Goal: Task Accomplishment & Management: Manage account settings

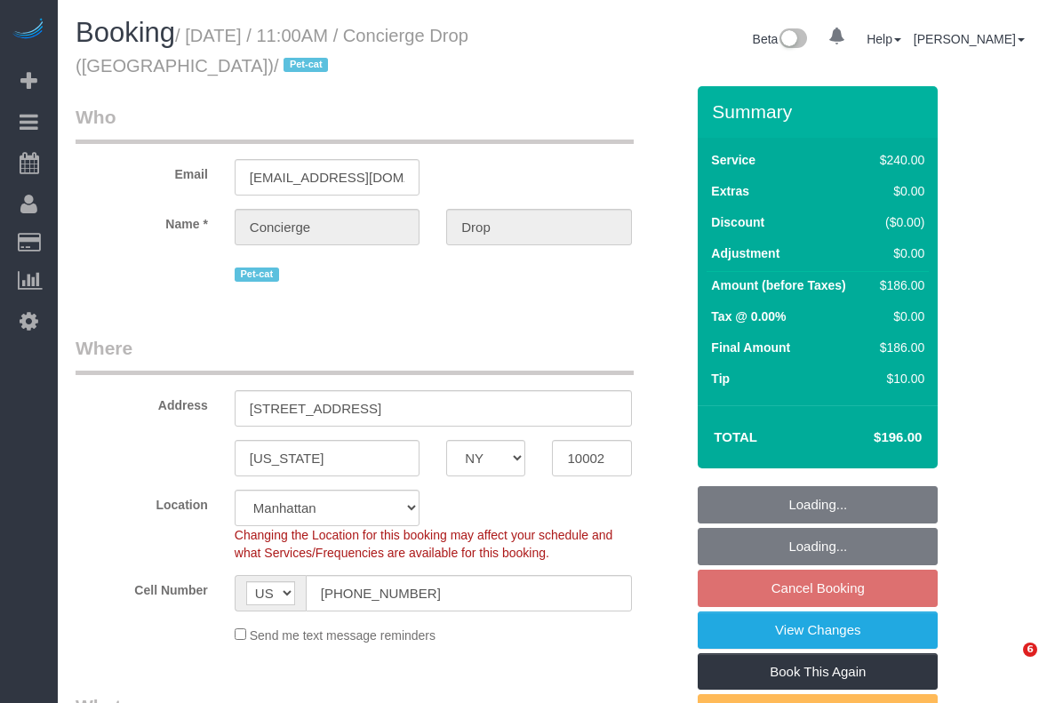
select select "NY"
select select "number:89"
select select "number:90"
select select "number:14"
select select "number:5"
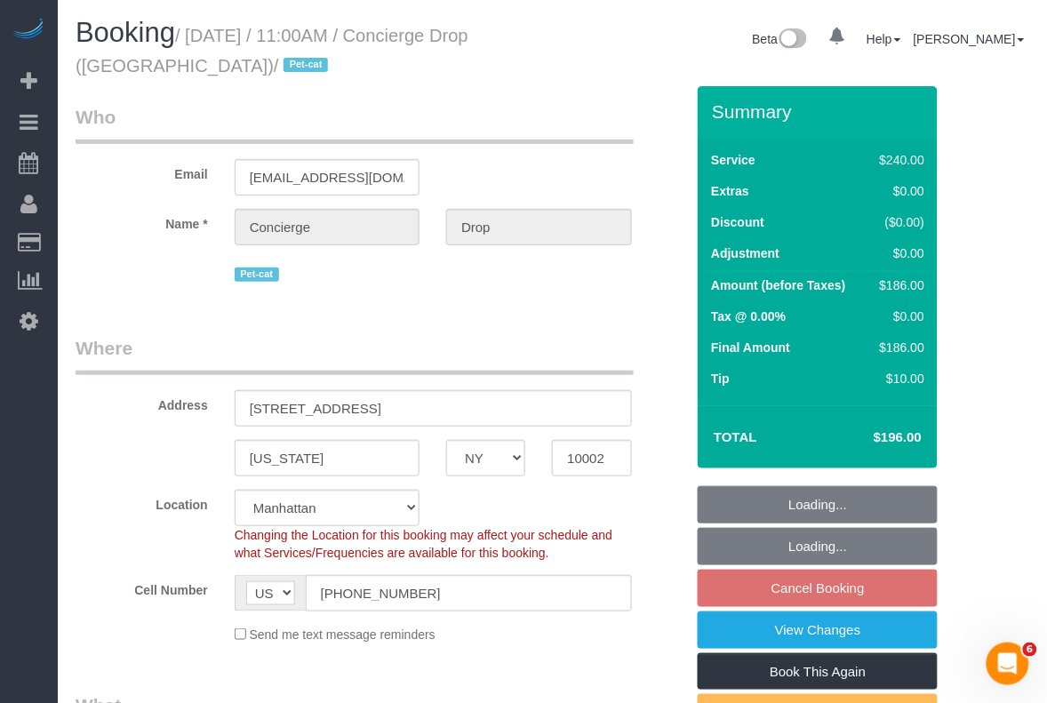
select select "object:962"
select select "string:stripe-pm_1RaQn24VGloSiKo7zeOF73Wj"
select select "180"
select select "spot3"
select select "object:1470"
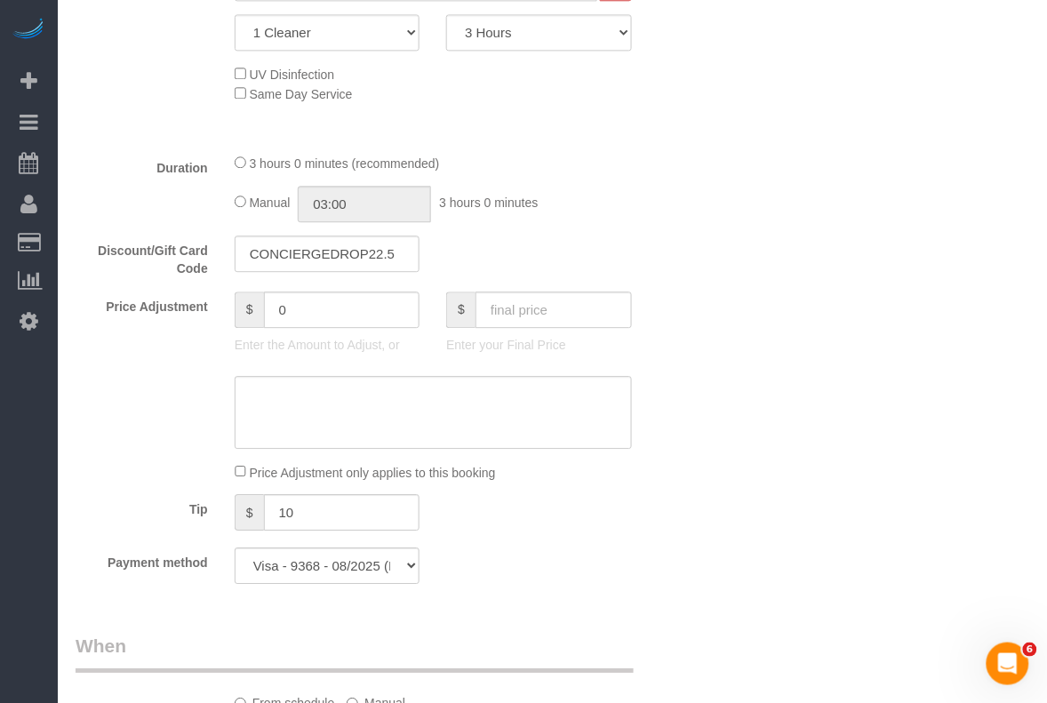
scroll to position [889, 0]
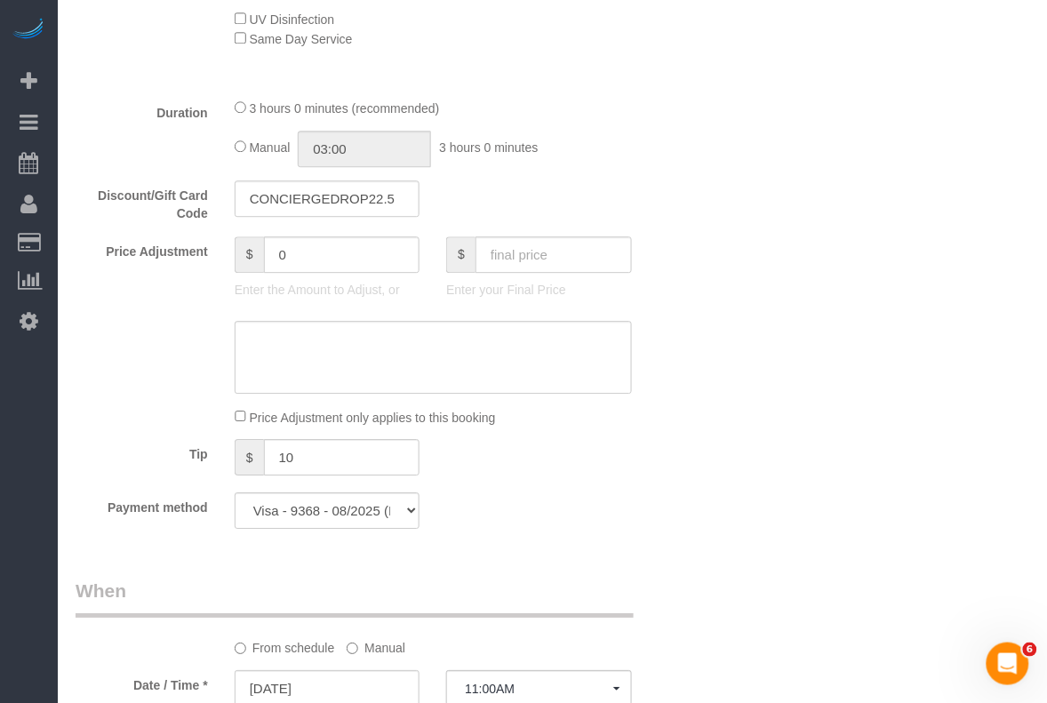
click at [646, 612] on div "From schedule Manual" at bounding box center [380, 617] width 636 height 79
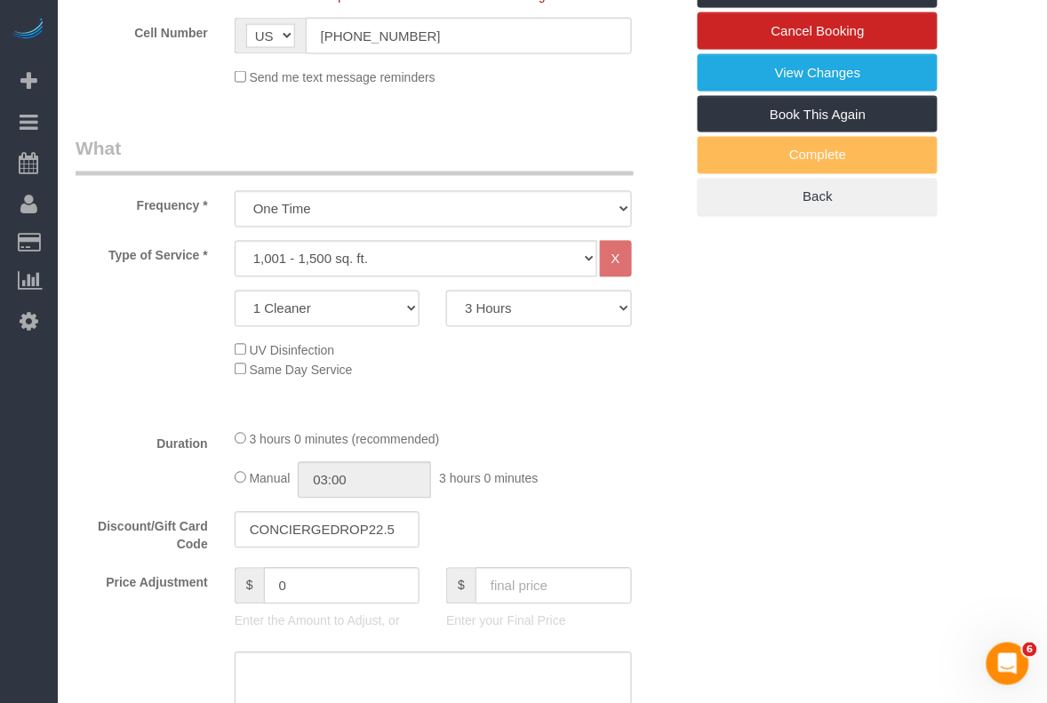
scroll to position [556, 0]
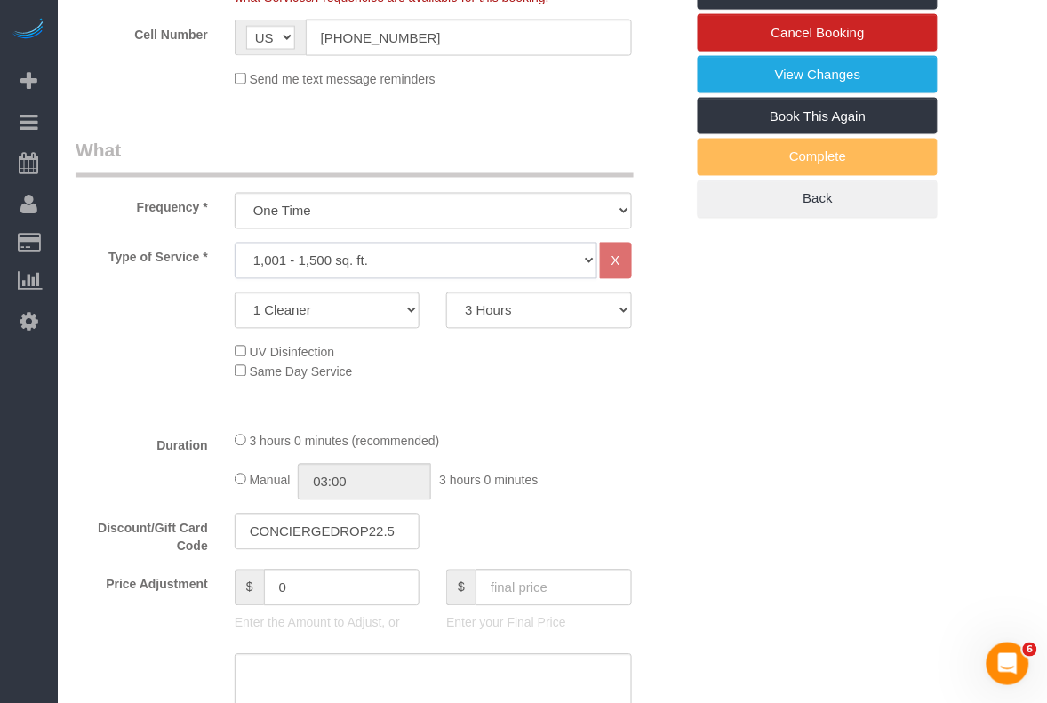
click at [471, 263] on select "Under 1,000 sq. ft. 1,001 - 1,500 sq. ft. 1,500+ sq. ft. Custom Cleaning Office…" at bounding box center [416, 261] width 363 height 36
click at [235, 243] on select "Under 1,000 sq. ft. 1,001 - 1,500 sq. ft. 1,500+ sq. ft. Custom Cleaning Office…" at bounding box center [416, 261] width 363 height 36
click at [398, 295] on select "1 Cleaner 2 Cleaners 3 Cleaners 4 Cleaners 5 Cleaners" at bounding box center [327, 311] width 185 height 36
click at [471, 263] on select "Under 1,000 sq. ft. 1,001 - 1,500 sq. ft. 1,500+ sq. ft. Custom Cleaning Office…" at bounding box center [416, 261] width 363 height 36
select select "216"
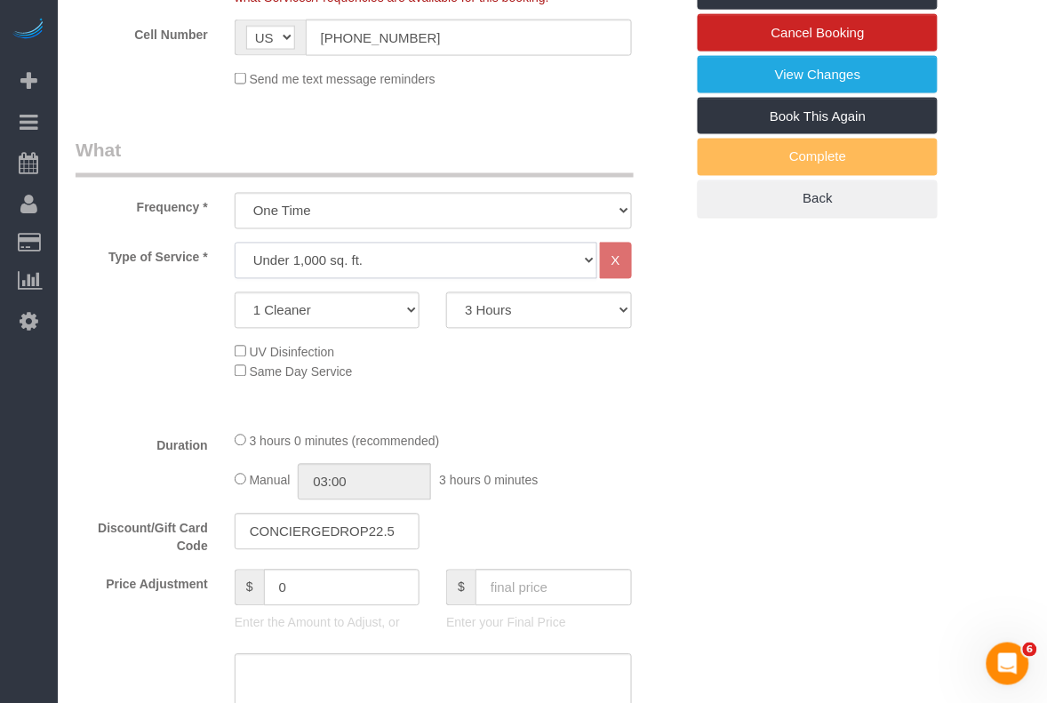
click at [235, 243] on select "Under 1,000 sq. ft. 1,001 - 1,500 sq. ft. 1,500+ sq. ft. Custom Cleaning Office…" at bounding box center [416, 261] width 363 height 36
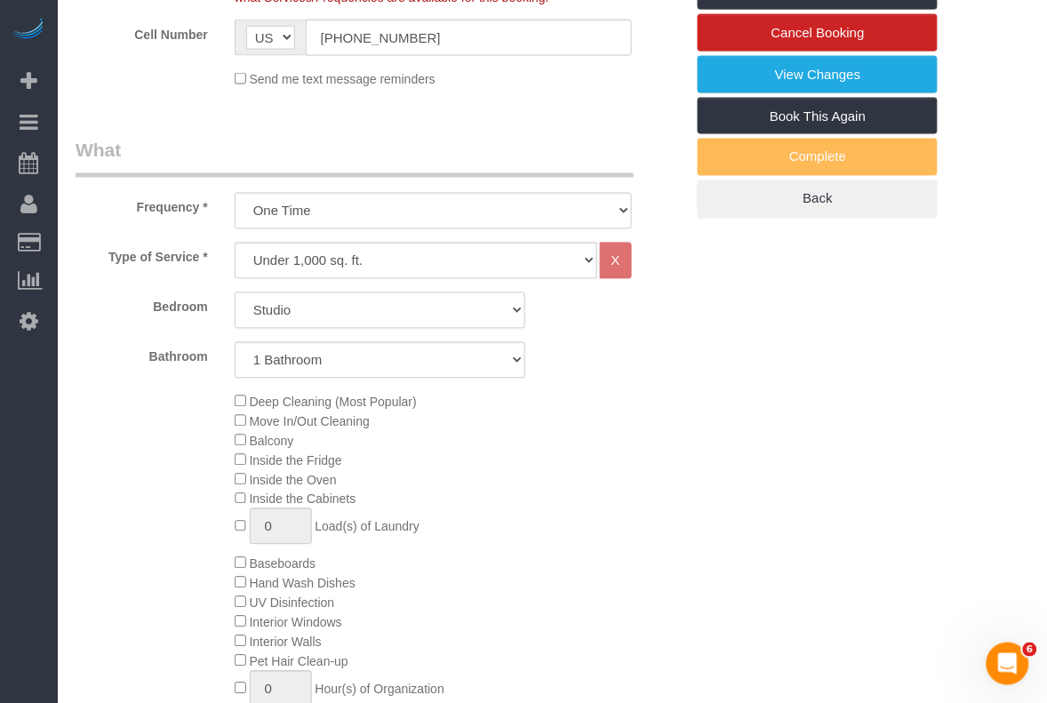
click at [384, 307] on select "Studio 1 Bedroom 2 Bedrooms 3 Bedrooms" at bounding box center [381, 311] width 292 height 36
select select "2"
click at [235, 293] on select "Studio 1 Bedroom 2 Bedrooms 3 Bedrooms" at bounding box center [381, 311] width 292 height 36
click at [376, 366] on select "1 Bathroom 2 Bathrooms" at bounding box center [381, 360] width 292 height 36
select select "2"
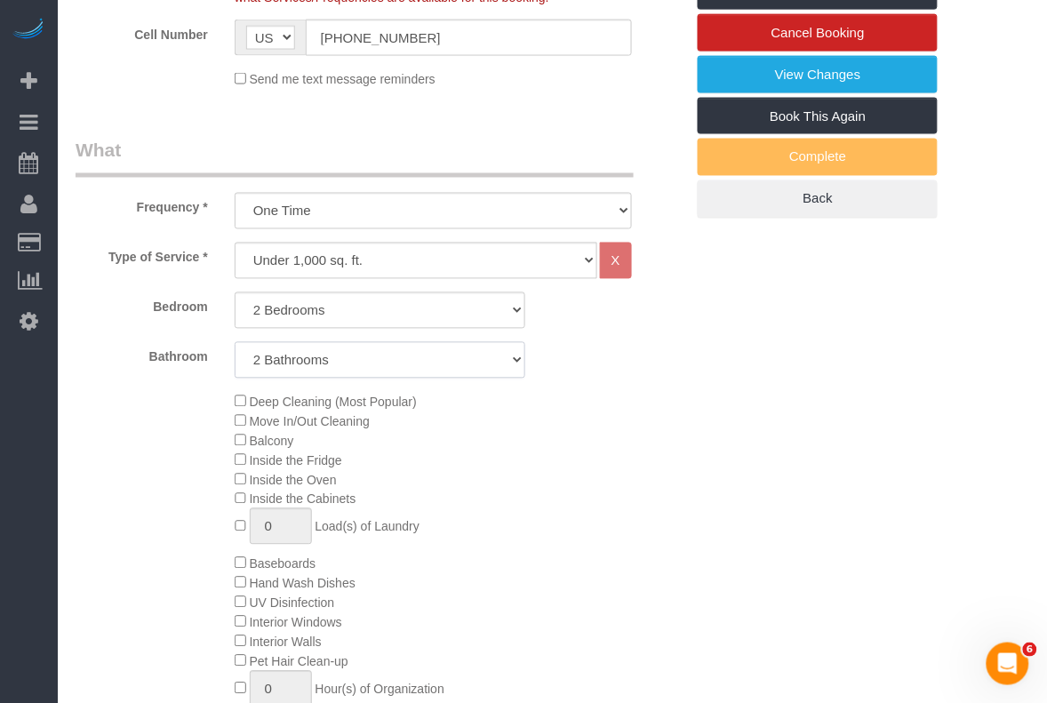
click at [235, 342] on select "1 Bathroom 2 Bathrooms" at bounding box center [381, 360] width 292 height 36
click at [575, 403] on div "Deep Cleaning (Most Popular) Move In/Out Cleaning Balcony Inside the Fridge Ins…" at bounding box center [459, 564] width 477 height 344
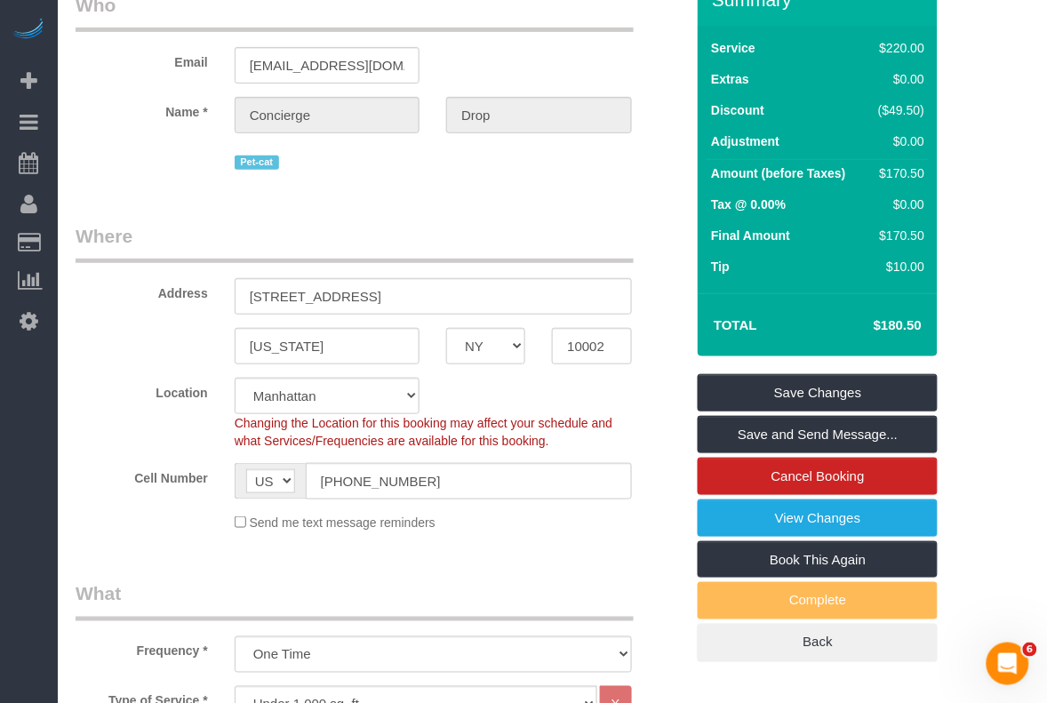
scroll to position [111, 0]
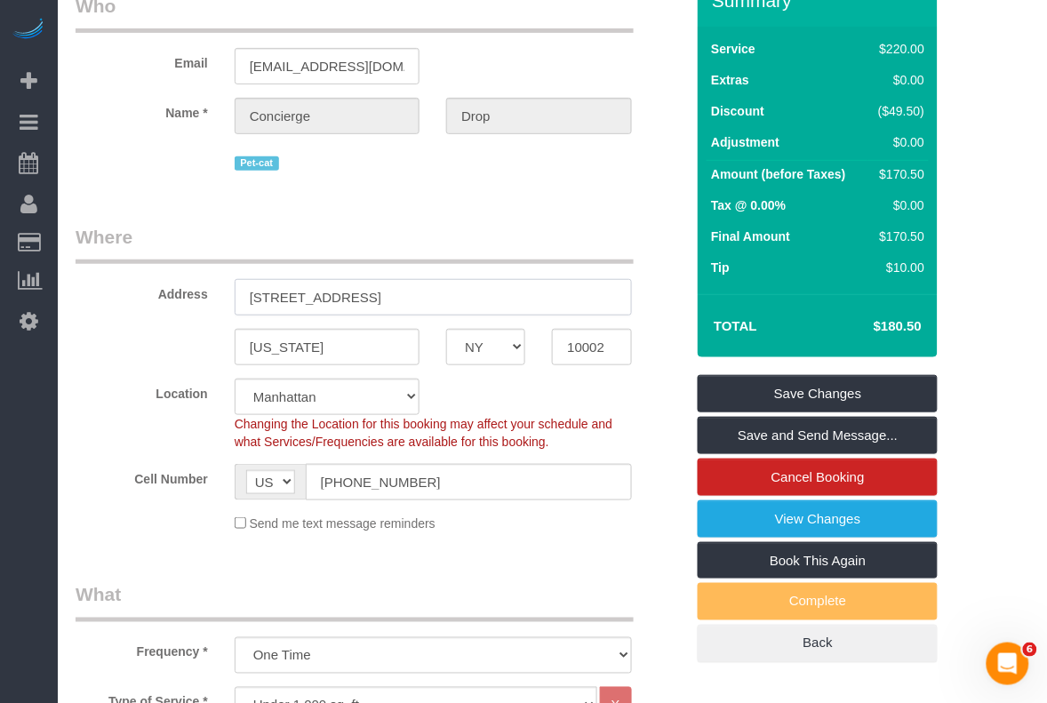
drag, startPoint x: 409, startPoint y: 307, endPoint x: 189, endPoint y: 278, distance: 221.5
click at [189, 278] on div "Address 225 Cherry Street, 34K" at bounding box center [380, 270] width 636 height 92
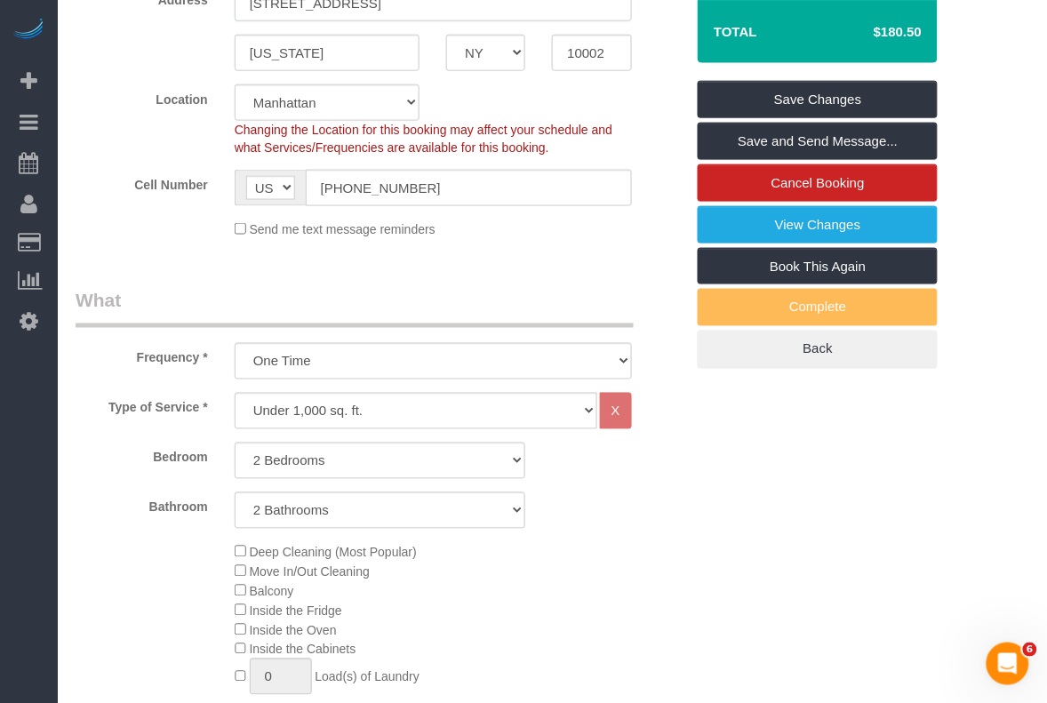
scroll to position [394, 0]
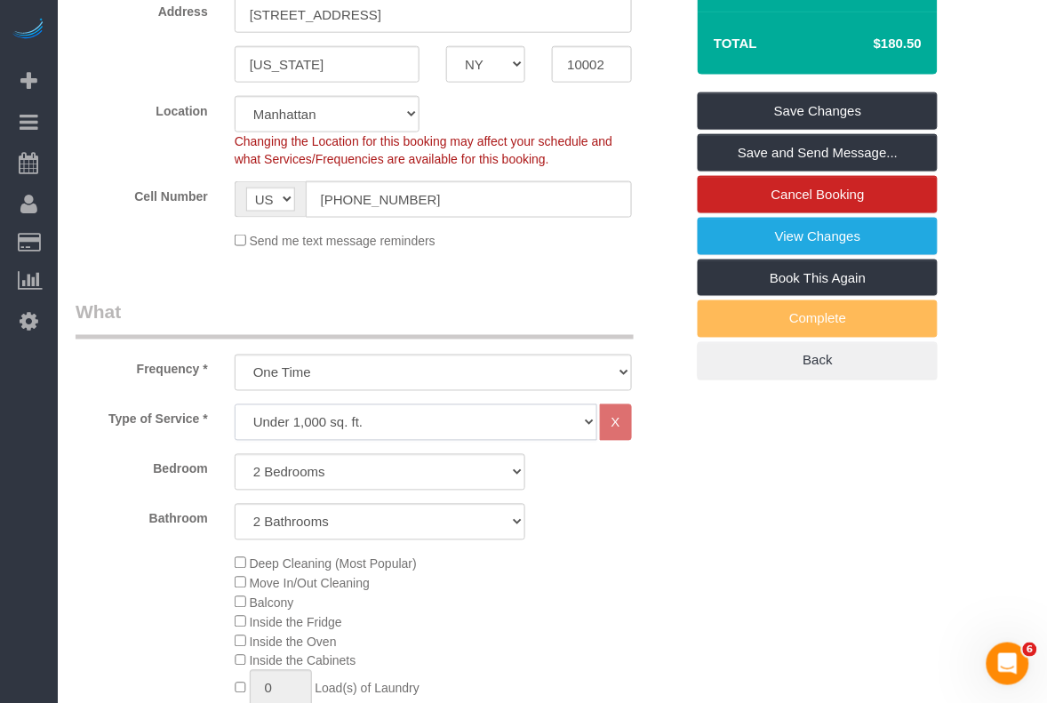
click at [476, 413] on select "Under 1,000 sq. ft. 1,001 - 1,500 sq. ft. 1,500+ sq. ft. Custom Cleaning Office…" at bounding box center [416, 423] width 363 height 36
select select "308"
click at [235, 405] on select "Under 1,000 sq. ft. 1,001 - 1,500 sq. ft. 1,500+ sq. ft. Custom Cleaning Office…" at bounding box center [416, 423] width 363 height 36
select select "1"
select select "120"
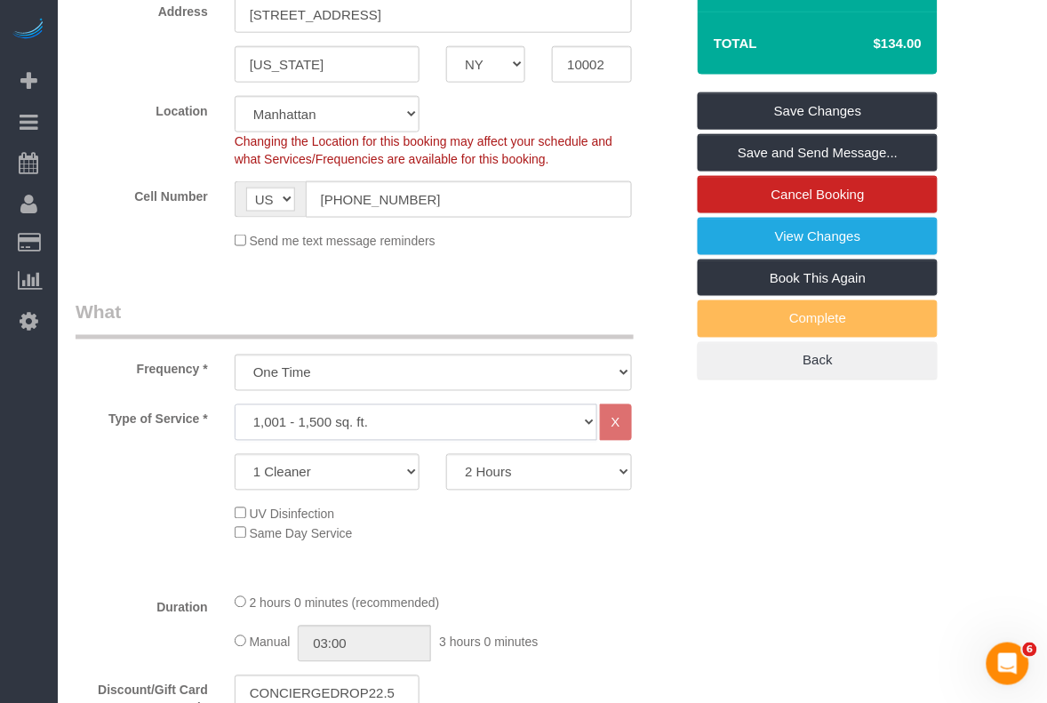
select select "spot57"
click at [407, 469] on select "1 Cleaner 2 Cleaners 3 Cleaners 4 Cleaners 5 Cleaners" at bounding box center [327, 472] width 185 height 36
click at [453, 433] on select "Under 1,000 sq. ft. 1,001 - 1,500 sq. ft. 1,500+ sq. ft. Custom Cleaning Office…" at bounding box center [416, 423] width 363 height 36
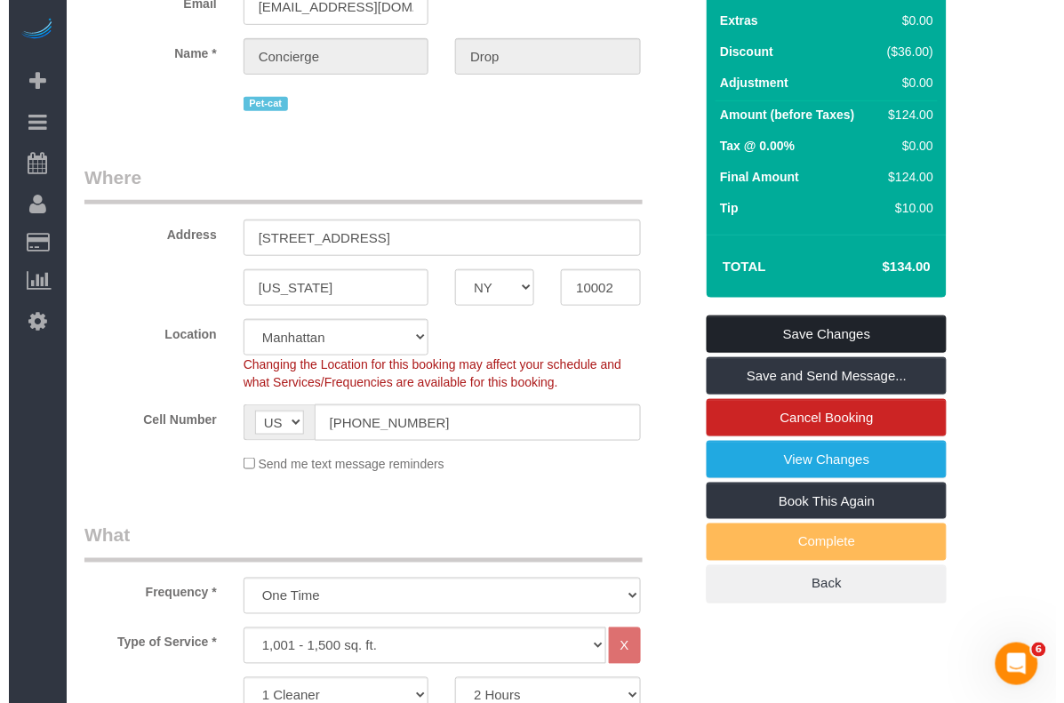
scroll to position [149, 0]
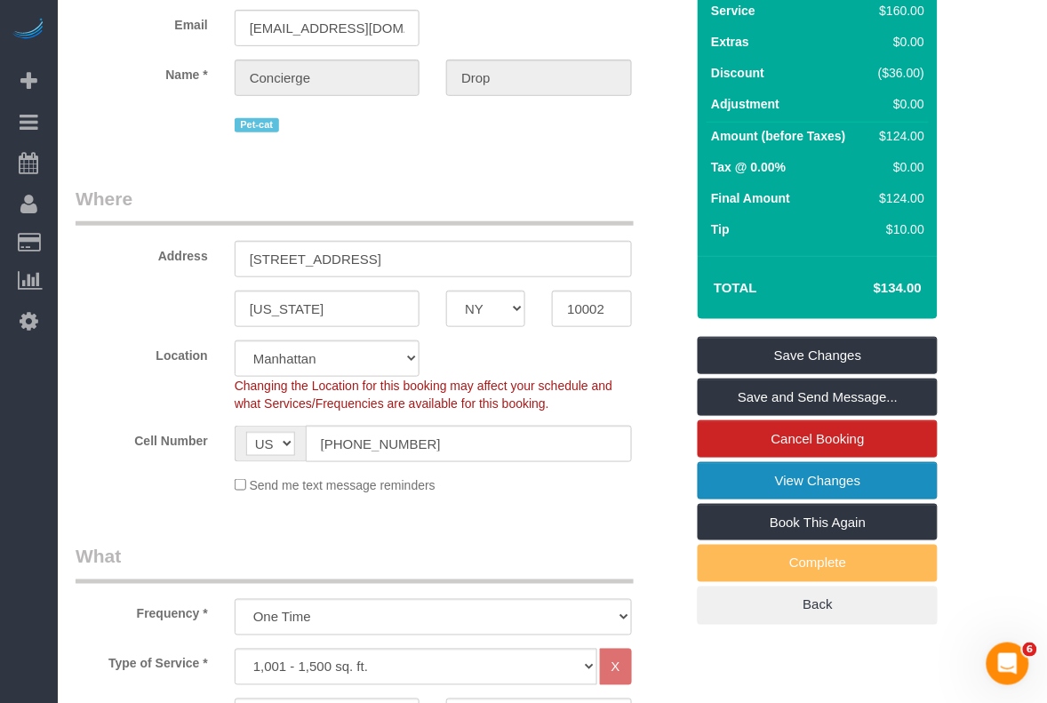
click at [806, 486] on link "View Changes" at bounding box center [818, 480] width 240 height 37
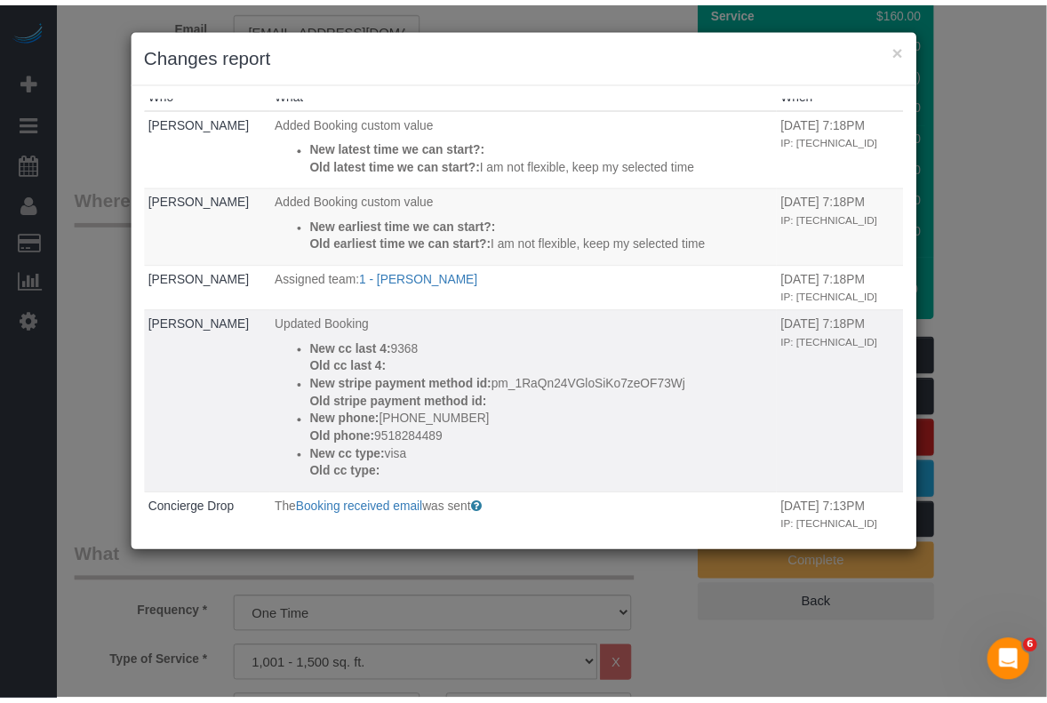
scroll to position [0, 0]
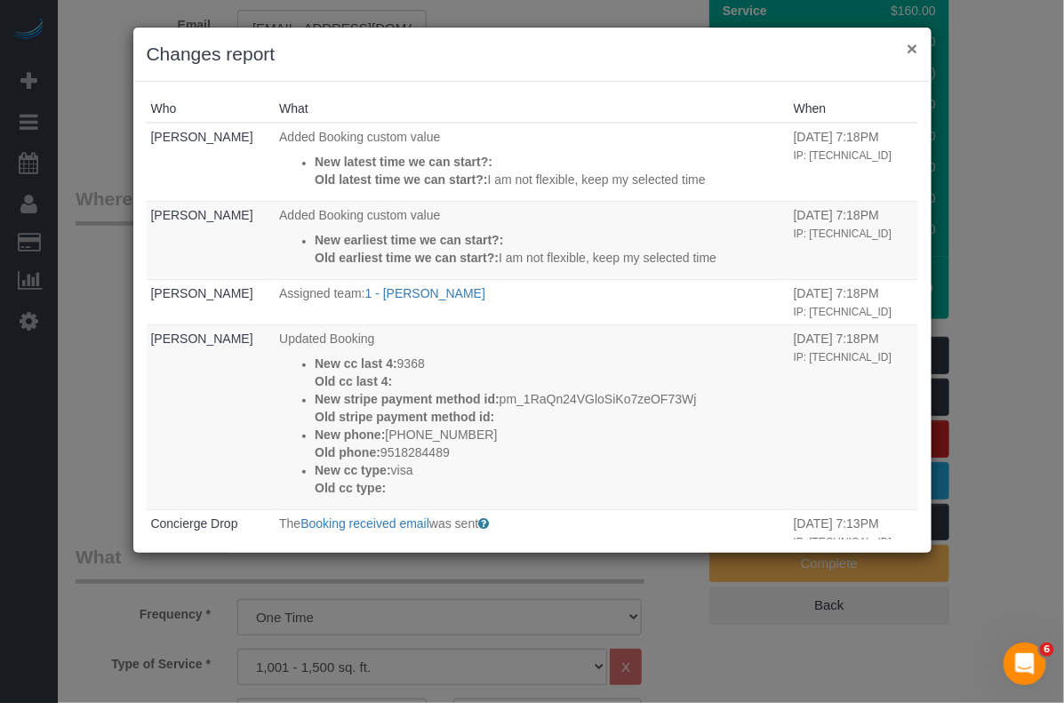
click at [917, 43] on button "×" at bounding box center [912, 48] width 11 height 19
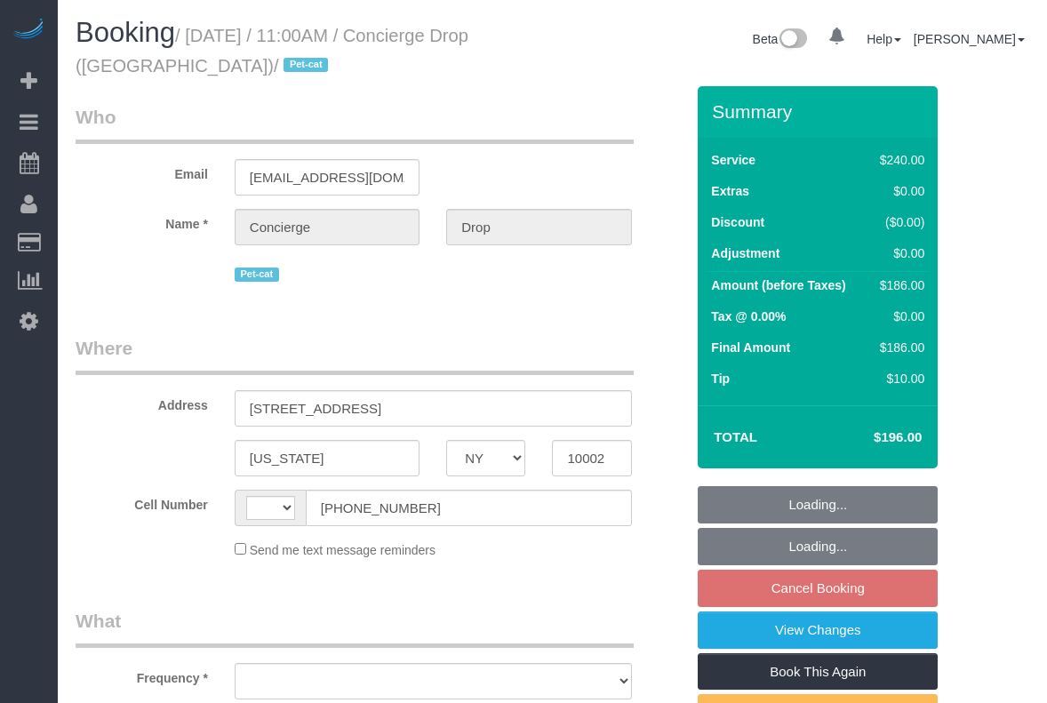
select select "NY"
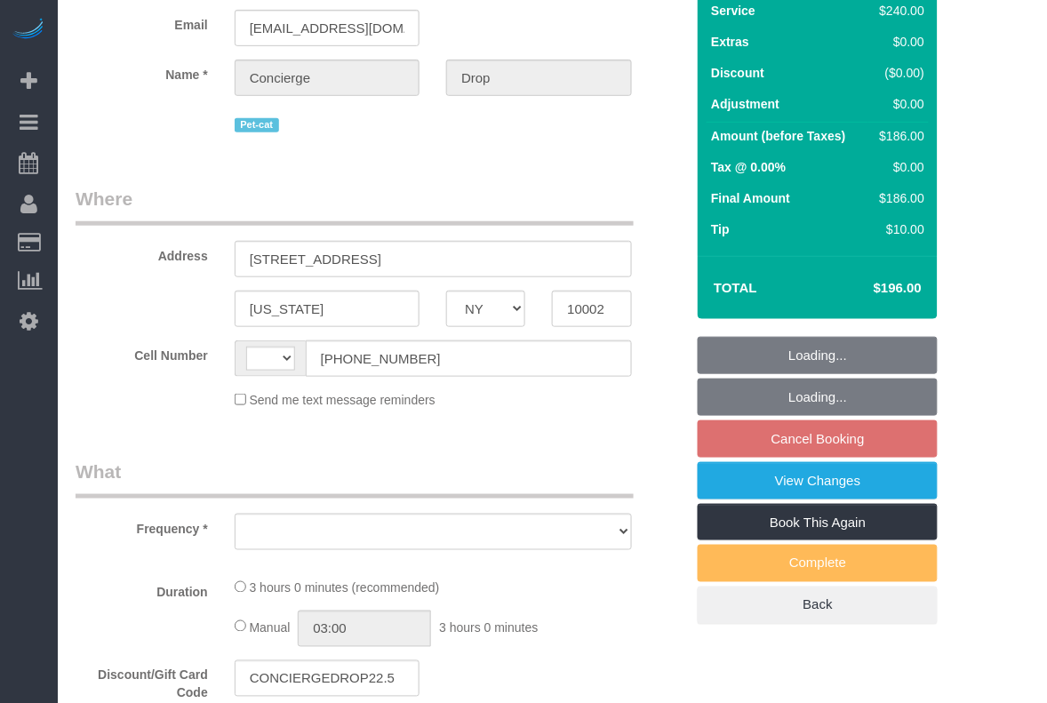
select select "string:[GEOGRAPHIC_DATA]"
select select "object:817"
select select "number:89"
select select "number:90"
select select "number:14"
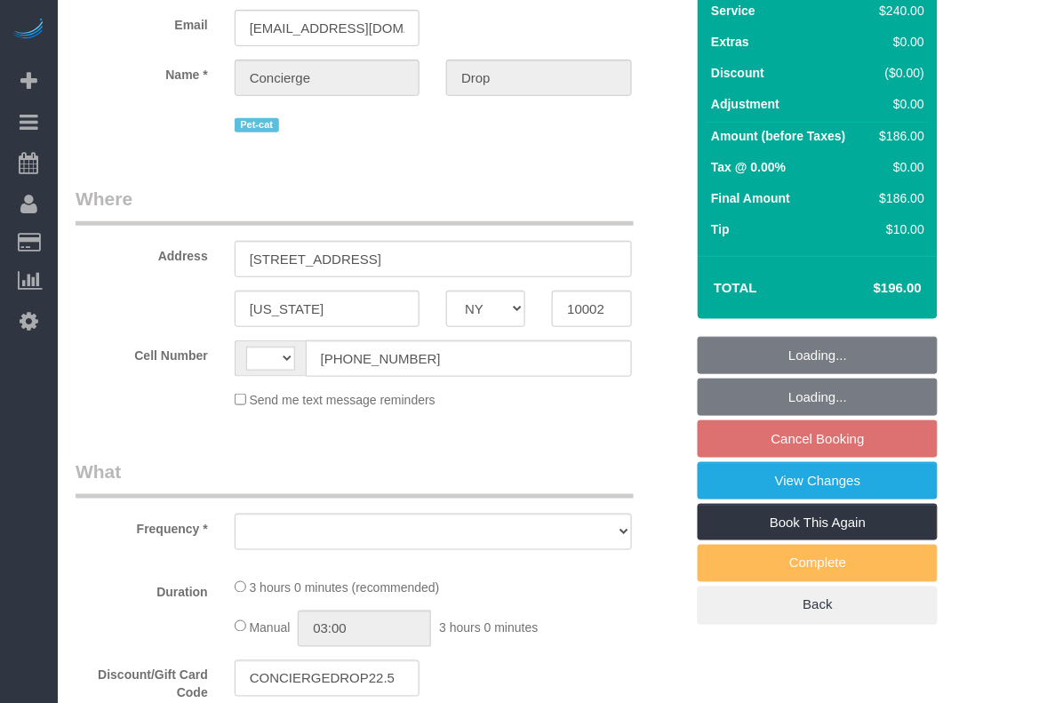
select select "number:5"
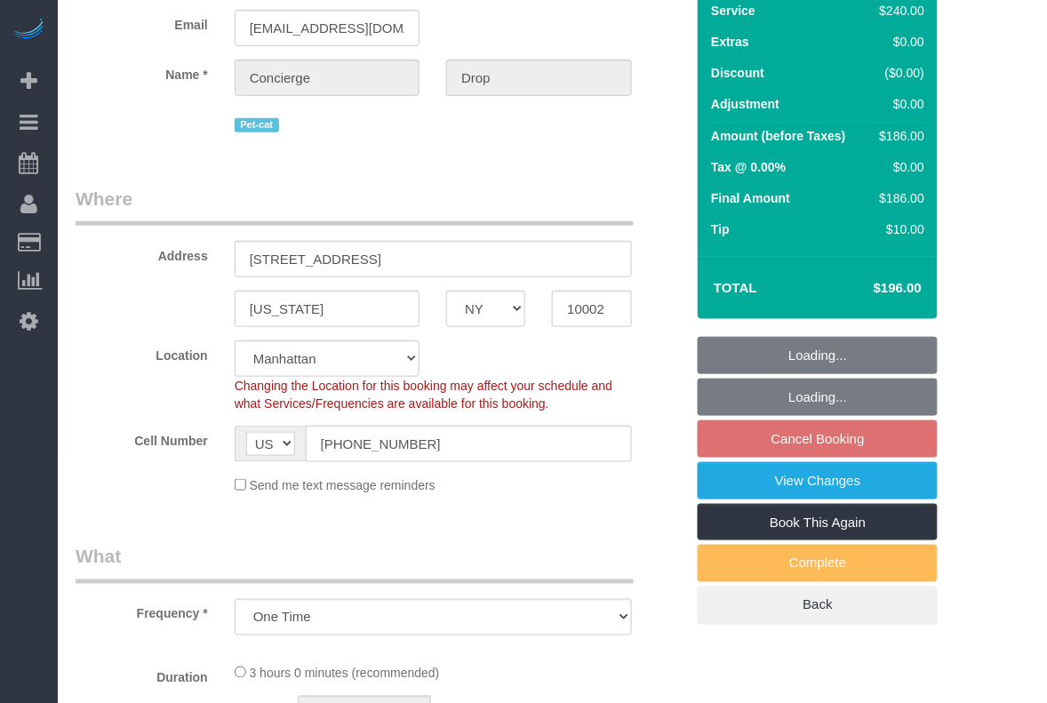
select select "string:stripe-pm_1RaQn24VGloSiKo7zeOF73Wj"
select select "180"
select select "object:1047"
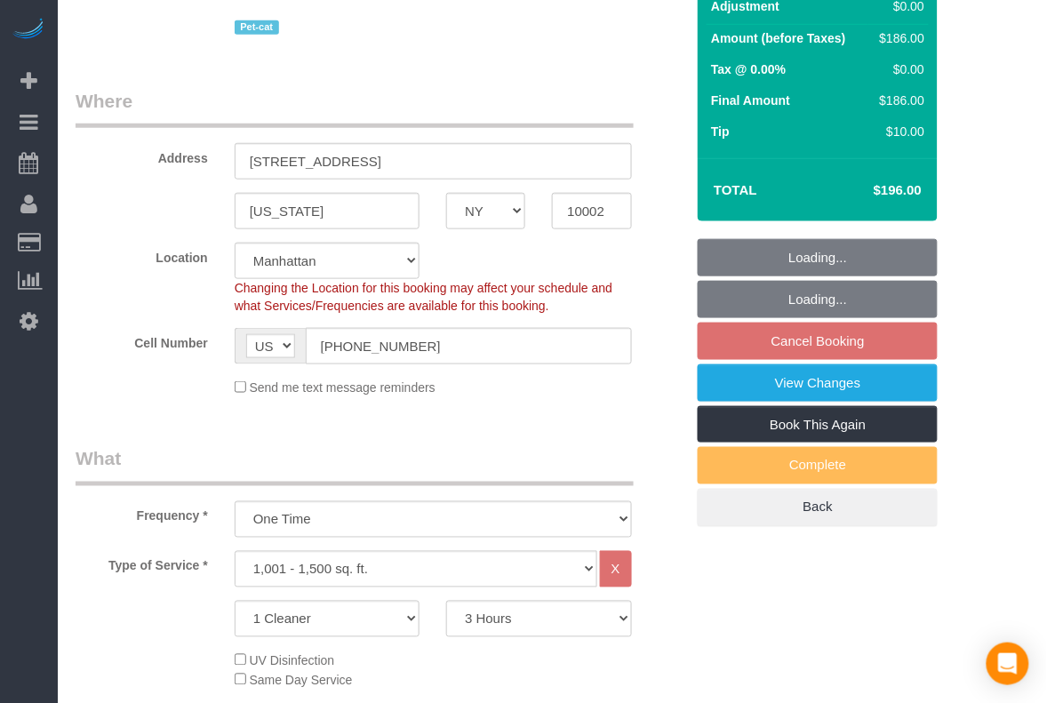
select select "spot3"
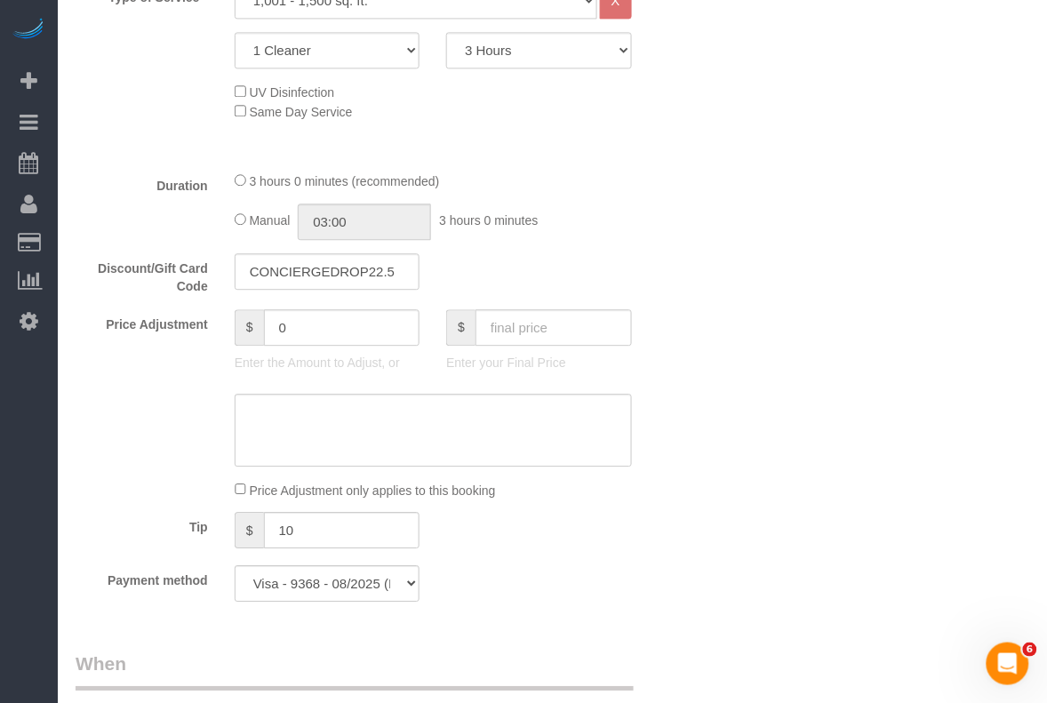
scroll to position [927, 0]
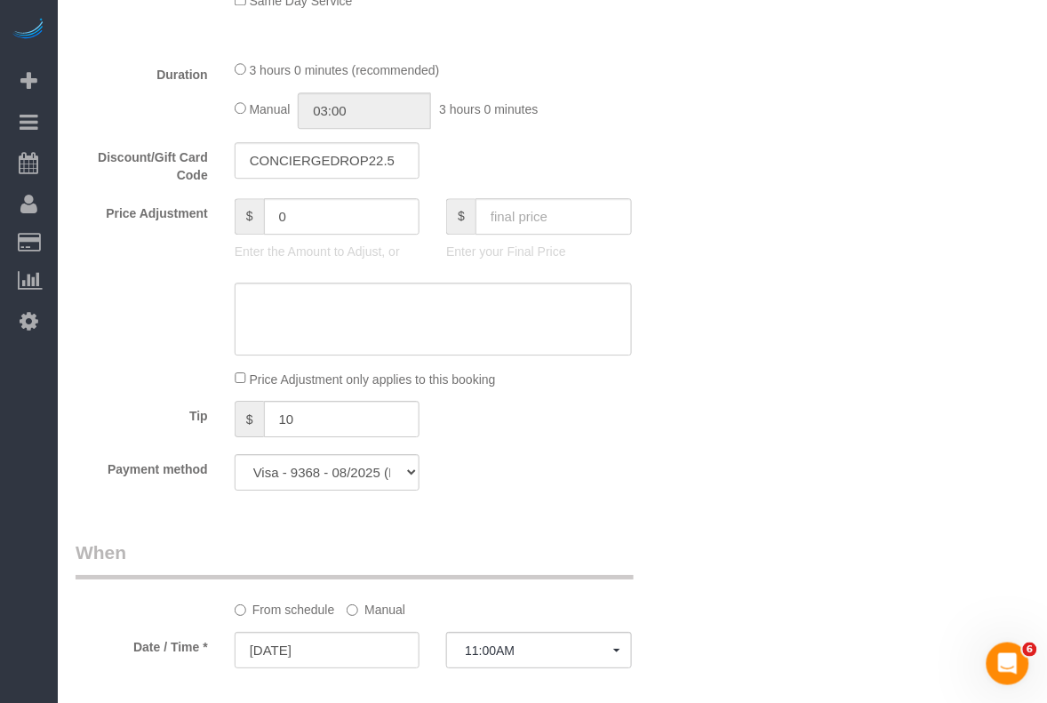
click at [1009, 205] on div "Who Email [EMAIL_ADDRESS][DOMAIN_NAME] Name * Concierge Drop Pet-cat Where Addr…" at bounding box center [553, 501] width 954 height 2685
